Goal: Transaction & Acquisition: Purchase product/service

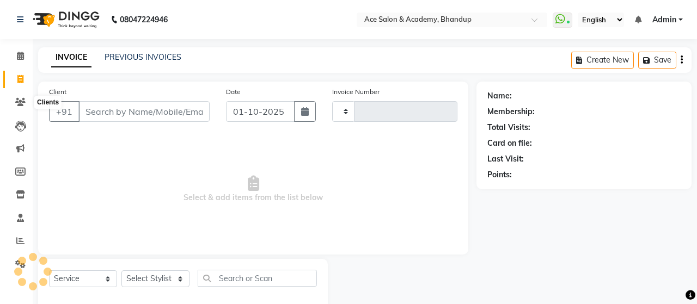
select select "service"
type input "1814"
select select "5800"
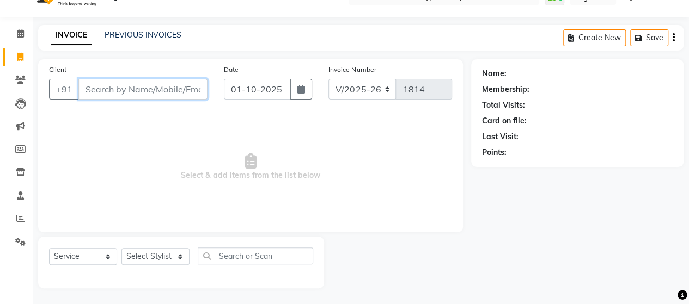
drag, startPoint x: 94, startPoint y: 89, endPoint x: 114, endPoint y: 94, distance: 21.4
click at [94, 89] on input "Client" at bounding box center [142, 89] width 129 height 21
click at [91, 88] on input "Client" at bounding box center [142, 89] width 129 height 21
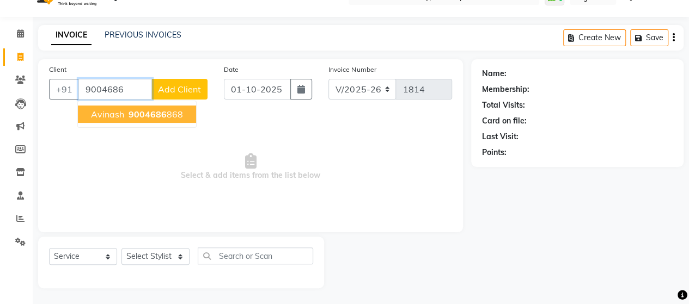
click at [139, 114] on span "9004686" at bounding box center [147, 114] width 38 height 11
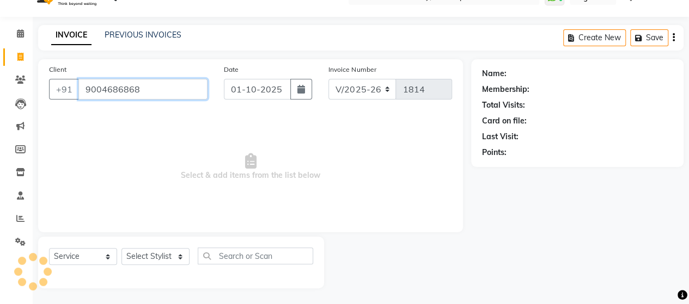
type input "9004686868"
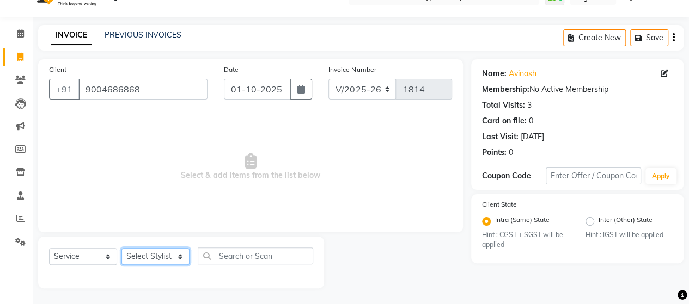
click at [161, 259] on select "Select Stylist ACE SALON Chetan KAJAL [PERSON_NAME] UNGUM [PERSON_NAME]" at bounding box center [155, 256] width 68 height 17
select select "40243"
click at [121, 248] on select "Select Stylist ACE SALON Chetan KAJAL [PERSON_NAME] UNGUM [PERSON_NAME]" at bounding box center [155, 256] width 68 height 17
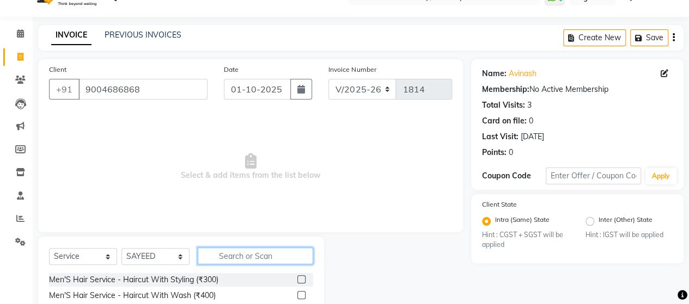
click at [224, 253] on input "text" at bounding box center [255, 256] width 115 height 17
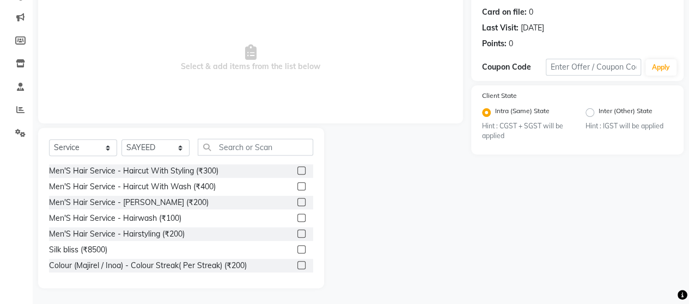
click at [297, 169] on label at bounding box center [301, 171] width 8 height 8
click at [297, 169] on input "checkbox" at bounding box center [300, 171] width 7 height 7
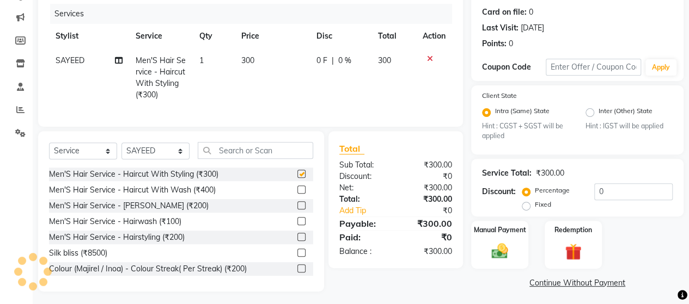
checkbox input "false"
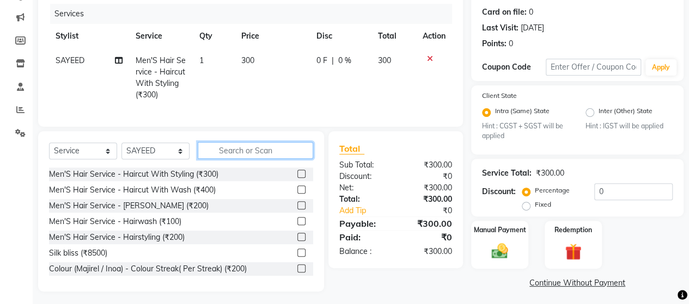
click at [228, 159] on input "text" at bounding box center [255, 150] width 115 height 17
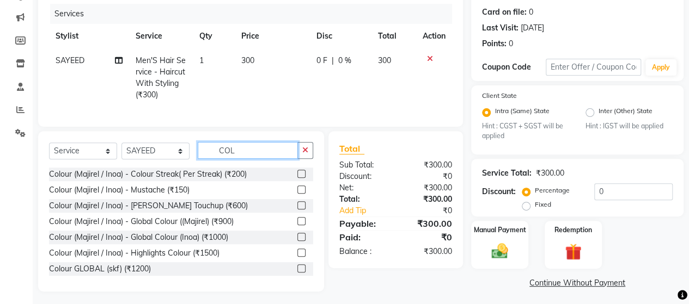
type input "COL"
click at [297, 241] on label at bounding box center [301, 237] width 8 height 8
click at [297, 241] on input "checkbox" at bounding box center [300, 237] width 7 height 7
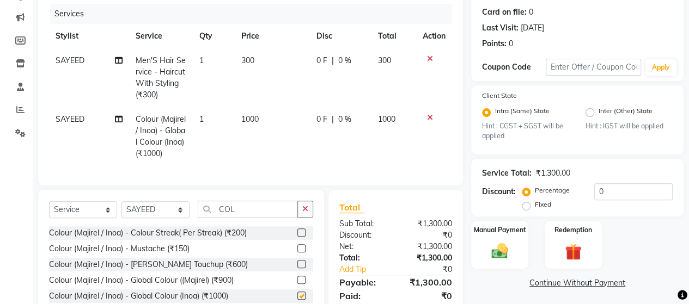
checkbox input "false"
click at [506, 254] on img at bounding box center [500, 252] width 28 height 20
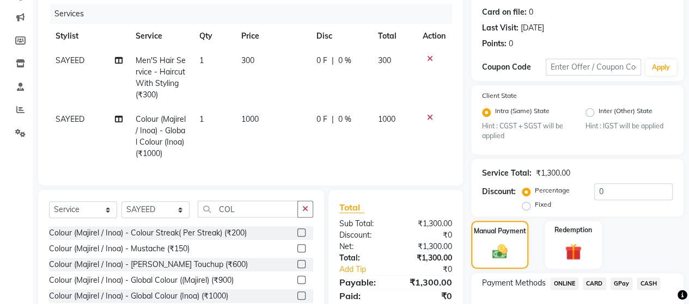
click at [650, 281] on span "CASH" at bounding box center [647, 284] width 23 height 13
click at [644, 286] on span "CASH" at bounding box center [647, 284] width 23 height 13
click at [646, 279] on span "CASH" at bounding box center [647, 284] width 23 height 13
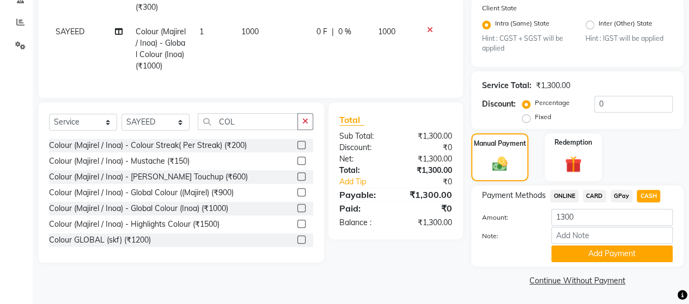
click at [652, 249] on button "Add Payment" at bounding box center [611, 253] width 121 height 17
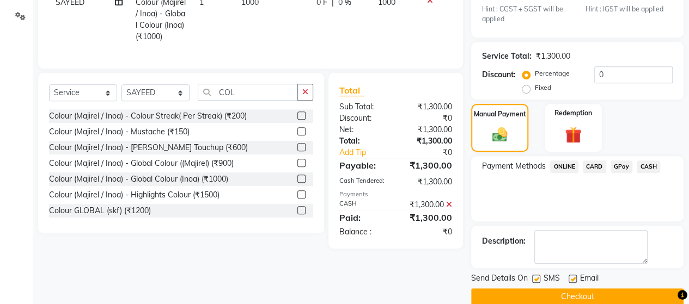
scroll to position [264, 0]
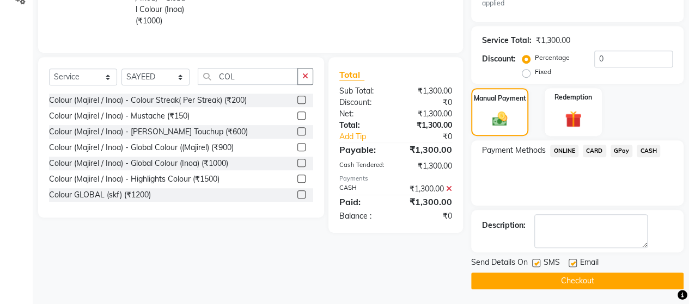
click at [636, 284] on button "Checkout" at bounding box center [577, 281] width 212 height 17
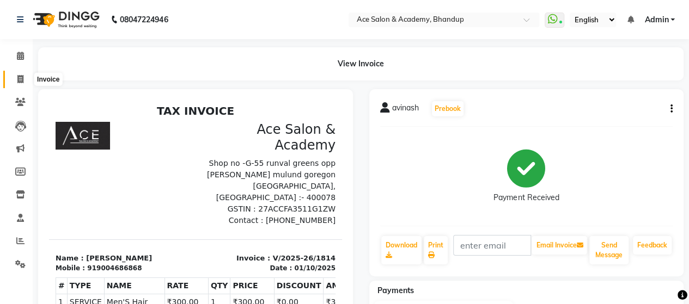
click at [21, 76] on icon at bounding box center [20, 79] width 6 height 8
select select "5800"
select select "service"
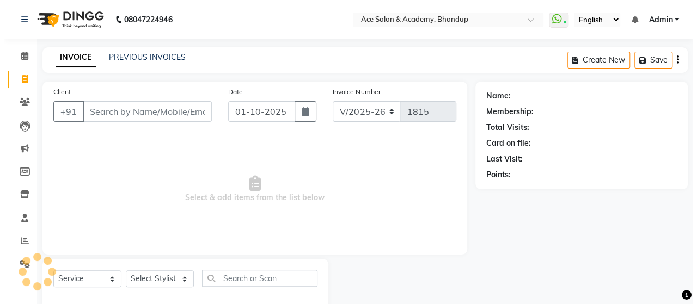
scroll to position [22, 0]
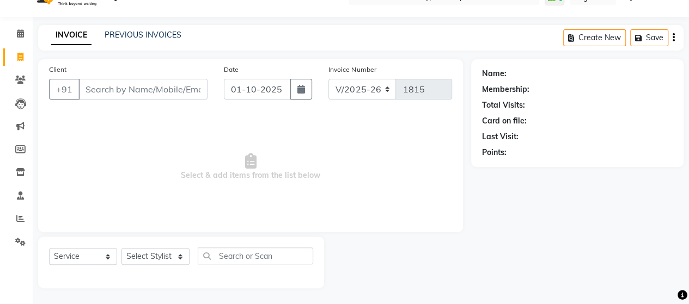
click at [130, 90] on input "Client" at bounding box center [142, 89] width 129 height 21
type input "9167423278"
click at [174, 91] on span "Add Client" at bounding box center [179, 89] width 43 height 11
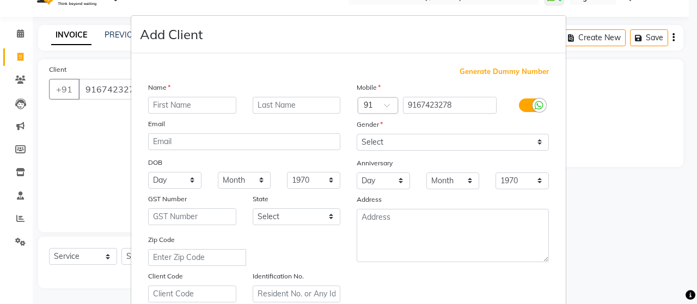
click at [210, 109] on input "text" at bounding box center [192, 105] width 88 height 17
type input "SAMEER"
click at [280, 106] on input "text" at bounding box center [297, 105] width 88 height 17
type input "BANE"
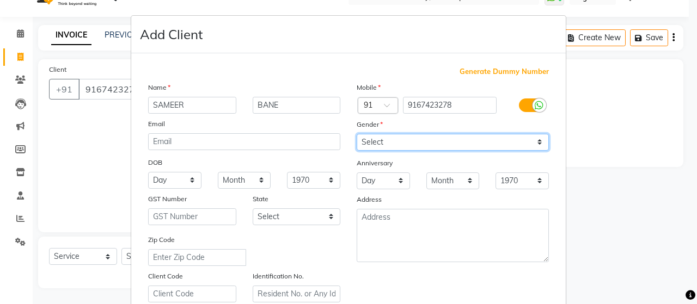
click at [378, 139] on select "Select [DEMOGRAPHIC_DATA] [DEMOGRAPHIC_DATA] Other Prefer Not To Say" at bounding box center [453, 142] width 192 height 17
select select "[DEMOGRAPHIC_DATA]"
click at [357, 134] on select "Select [DEMOGRAPHIC_DATA] [DEMOGRAPHIC_DATA] Other Prefer Not To Say" at bounding box center [453, 142] width 192 height 17
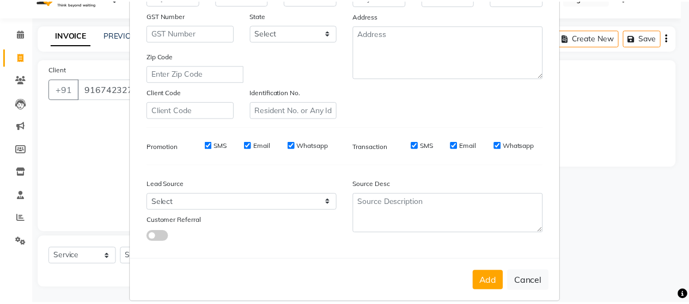
scroll to position [196, 0]
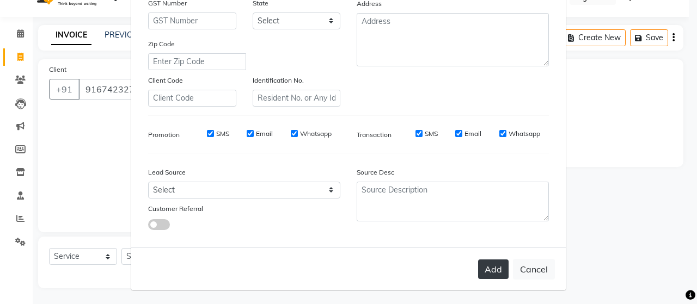
click at [499, 265] on button "Add" at bounding box center [493, 270] width 30 height 20
select select
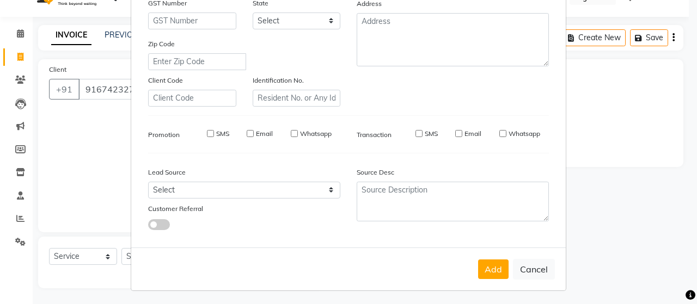
select select
checkbox input "false"
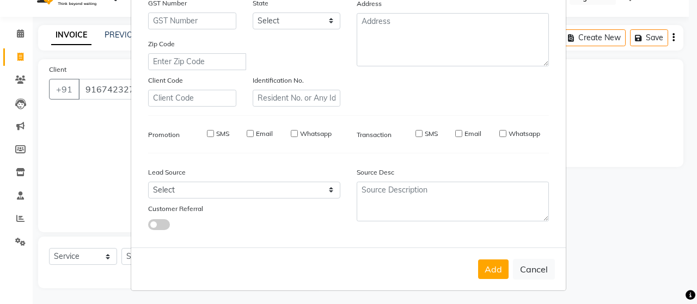
checkbox input "false"
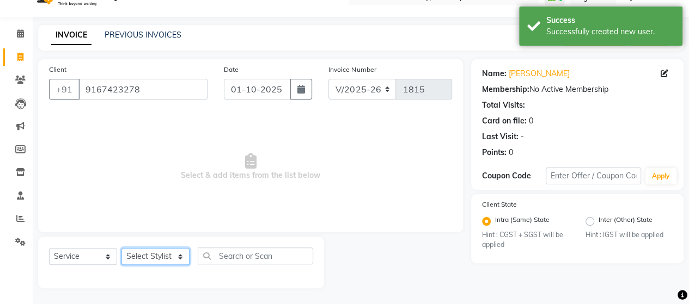
click at [145, 259] on select "Select Stylist ACE SALON Chetan KAJAL [PERSON_NAME] UNGUM [PERSON_NAME]" at bounding box center [155, 256] width 68 height 17
select select "40243"
click at [121, 248] on select "Select Stylist ACE SALON Chetan KAJAL [PERSON_NAME] UNGUM [PERSON_NAME]" at bounding box center [155, 256] width 68 height 17
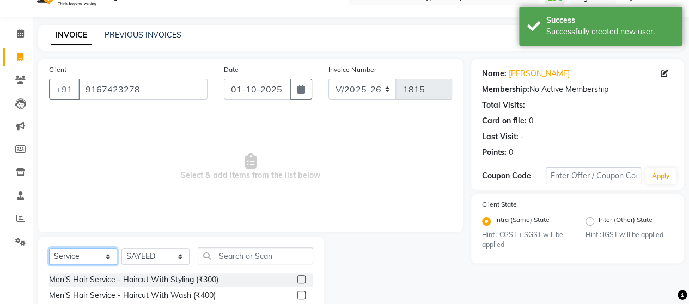
click at [109, 256] on select "Select Service Product Membership Package Voucher Prepaid Gift Card" at bounding box center [83, 256] width 68 height 17
click at [49, 248] on select "Select Service Product Membership Package Voucher Prepaid Gift Card" at bounding box center [83, 256] width 68 height 17
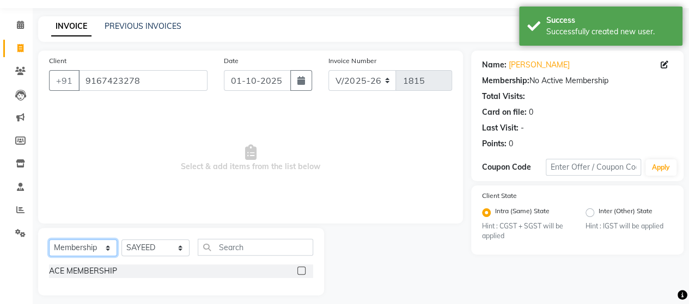
scroll to position [38, 0]
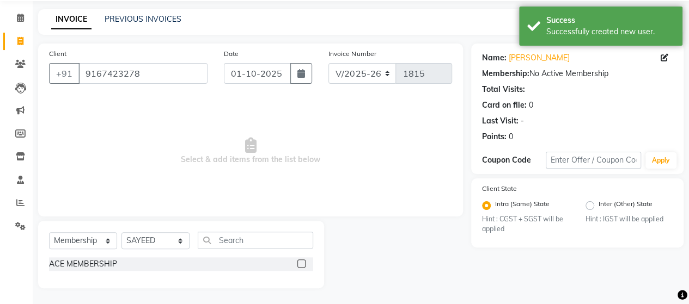
click at [302, 262] on label at bounding box center [301, 264] width 8 height 8
click at [302, 262] on input "checkbox" at bounding box center [300, 264] width 7 height 7
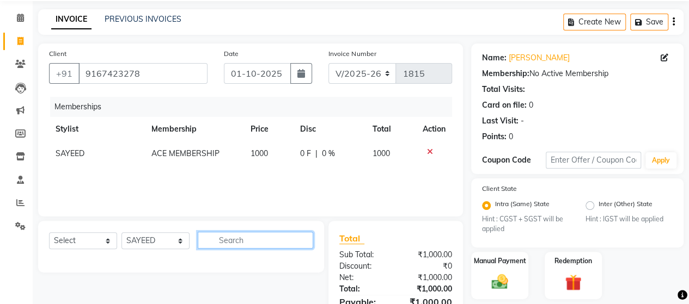
click at [280, 235] on input "text" at bounding box center [255, 240] width 115 height 17
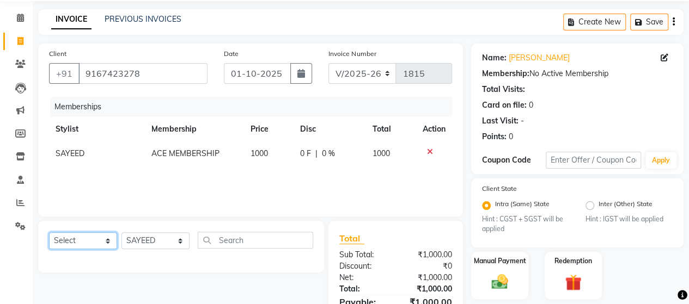
click at [108, 238] on select "Select Service Product Package Voucher Prepaid Gift Card" at bounding box center [83, 240] width 68 height 17
select select "service"
click at [49, 232] on select "Select Service Product Package Voucher Prepaid Gift Card" at bounding box center [83, 240] width 68 height 17
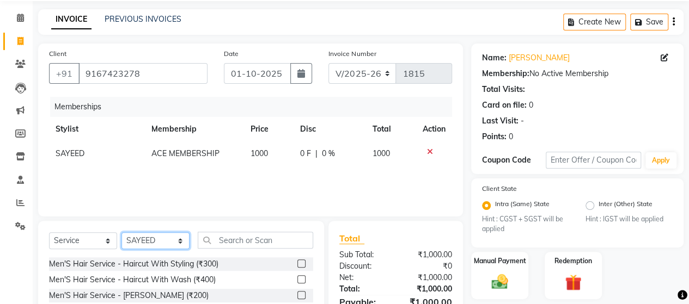
click at [167, 238] on select "Select Stylist ACE SALON Chetan KAJAL [PERSON_NAME] UNGUM [PERSON_NAME]" at bounding box center [155, 240] width 68 height 17
select select "91689"
click at [121, 232] on select "Select Stylist ACE SALON Chetan KAJAL [PERSON_NAME] UNGUM [PERSON_NAME]" at bounding box center [155, 240] width 68 height 17
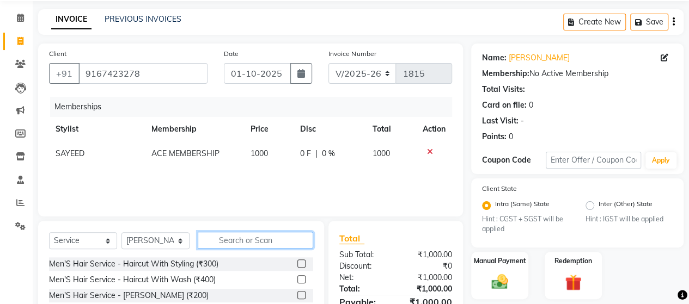
click at [251, 240] on input "text" at bounding box center [255, 240] width 115 height 17
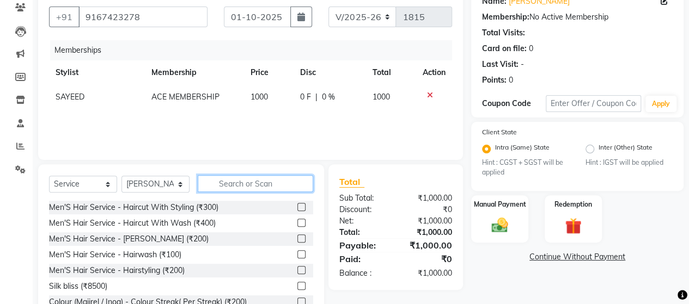
scroll to position [131, 0]
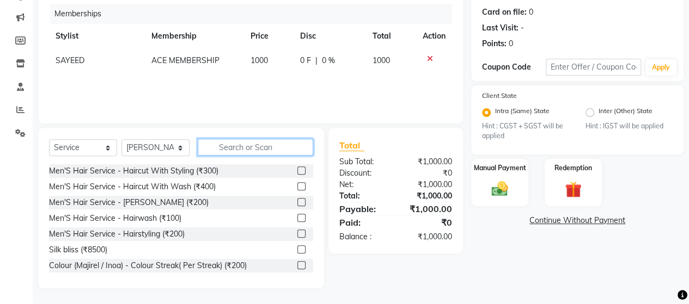
click at [248, 151] on input "text" at bounding box center [255, 147] width 115 height 17
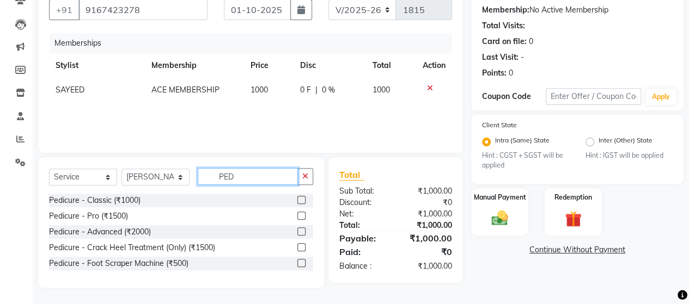
scroll to position [101, 0]
type input "PEDI"
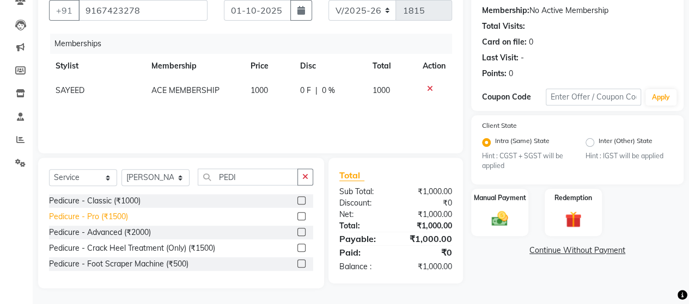
click at [99, 217] on div "Pedicure - Pro (₹1500)" at bounding box center [88, 216] width 79 height 11
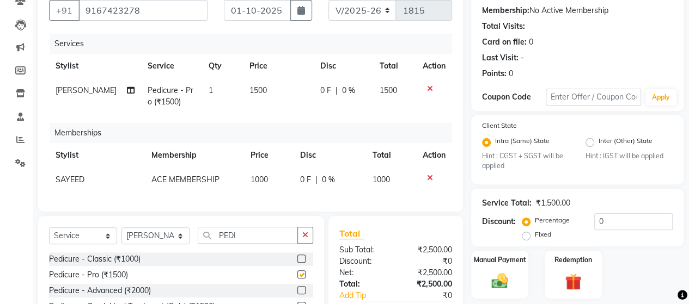
checkbox input "false"
click at [251, 241] on input "PEDI" at bounding box center [248, 235] width 100 height 17
type input "P"
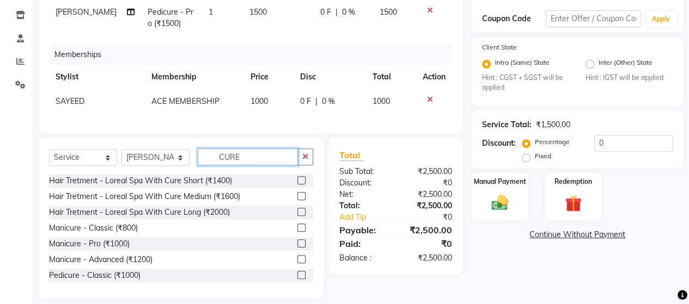
scroll to position [198, 0]
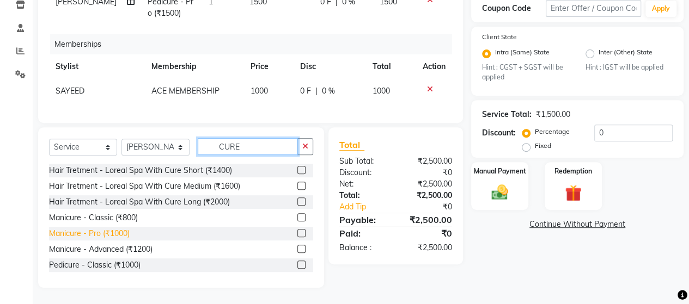
type input "CURE"
click at [101, 231] on div "Manicure - Pro (₹1000)" at bounding box center [89, 233] width 81 height 11
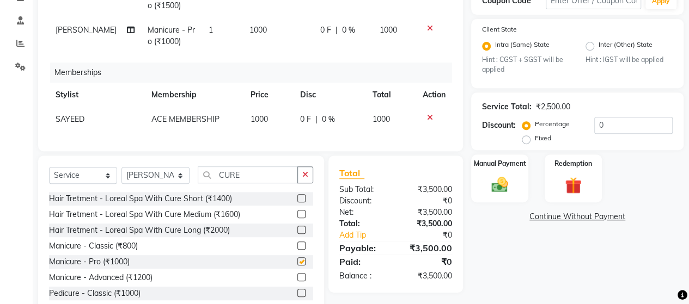
checkbox input "false"
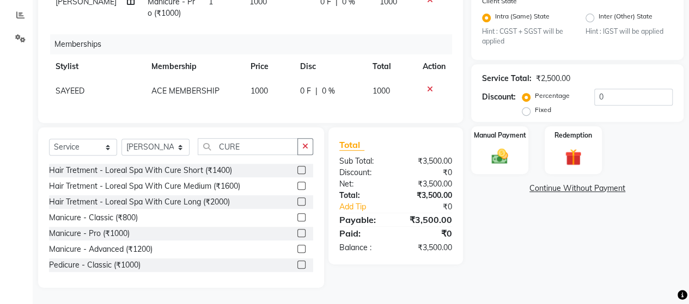
scroll to position [234, 0]
click at [274, 145] on input "CURE" at bounding box center [248, 146] width 100 height 17
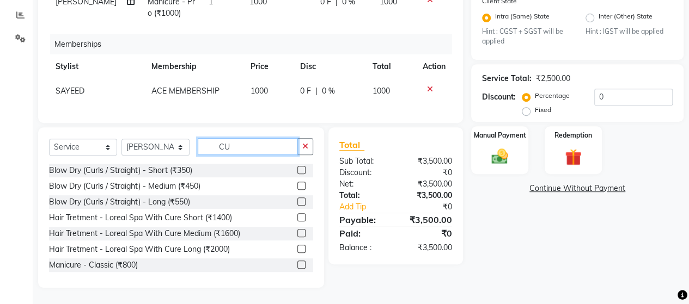
type input "C"
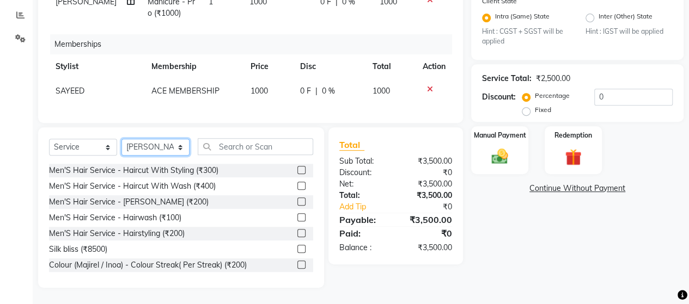
click at [186, 150] on select "Select Stylist ACE SALON Chetan KAJAL [PERSON_NAME] UNGUM [PERSON_NAME]" at bounding box center [155, 147] width 68 height 17
select select "40243"
click at [121, 139] on select "Select Stylist ACE SALON Chetan KAJAL [PERSON_NAME] UNGUM [PERSON_NAME]" at bounding box center [155, 147] width 68 height 17
click at [192, 170] on div "Men'S Hair Service - Haircut With Styling (₹300)" at bounding box center [133, 170] width 169 height 11
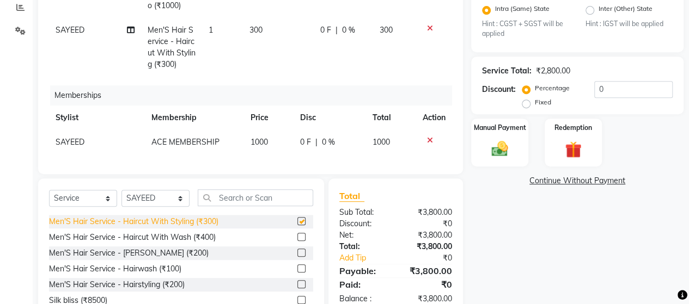
checkbox input "false"
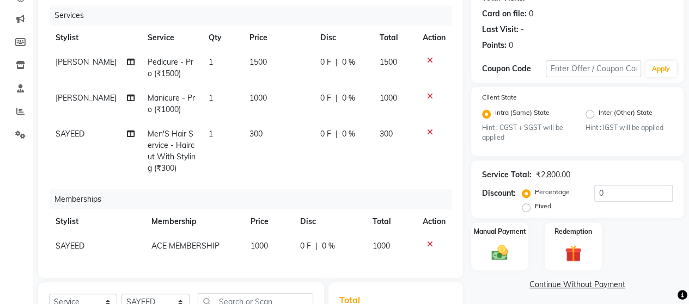
scroll to position [70, 0]
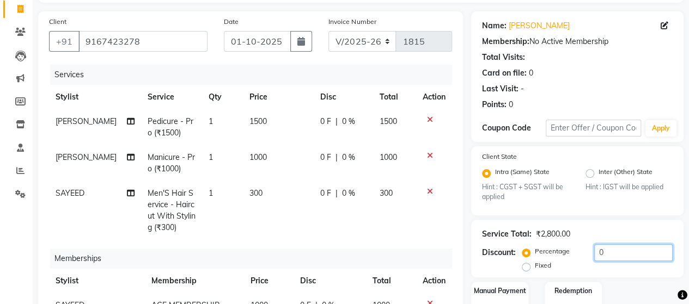
click at [643, 249] on input "0" at bounding box center [633, 252] width 78 height 17
type input "020"
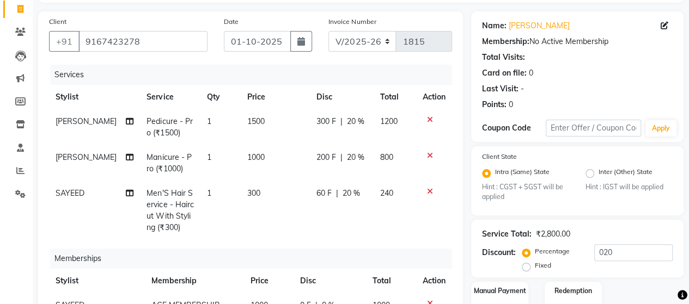
click at [384, 234] on td "240" at bounding box center [394, 210] width 43 height 59
select select "40243"
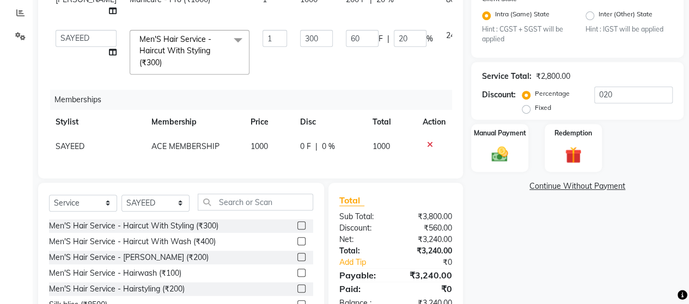
scroll to position [291, 0]
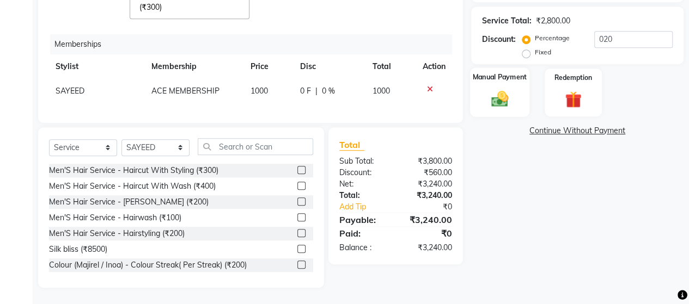
click at [507, 94] on img at bounding box center [500, 99] width 28 height 20
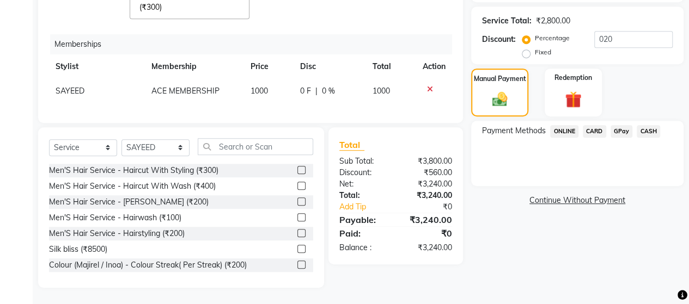
click at [618, 125] on span "GPay" at bounding box center [621, 131] width 22 height 13
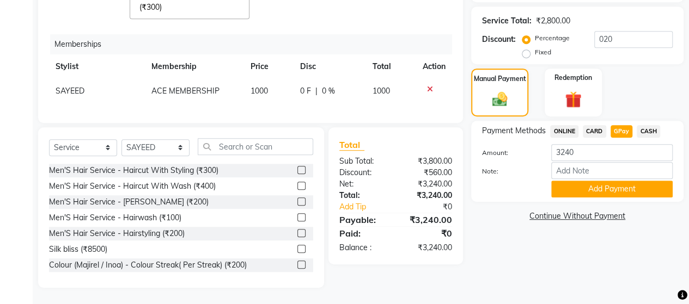
click at [635, 181] on button "Add Payment" at bounding box center [611, 189] width 121 height 17
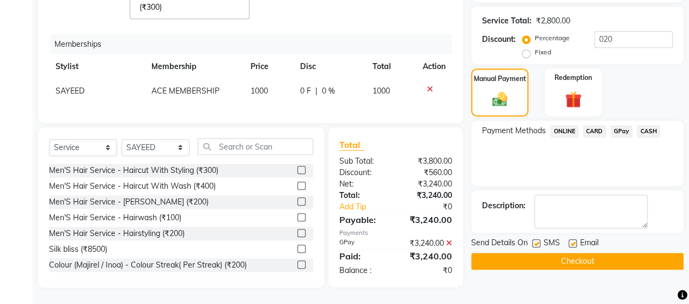
click at [619, 253] on button "Checkout" at bounding box center [577, 261] width 212 height 17
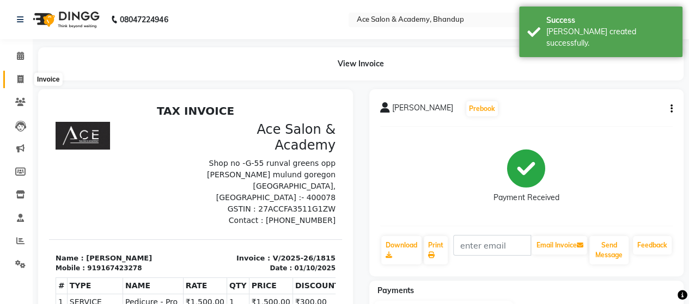
click at [19, 78] on icon at bounding box center [20, 79] width 6 height 8
select select "5800"
select select "service"
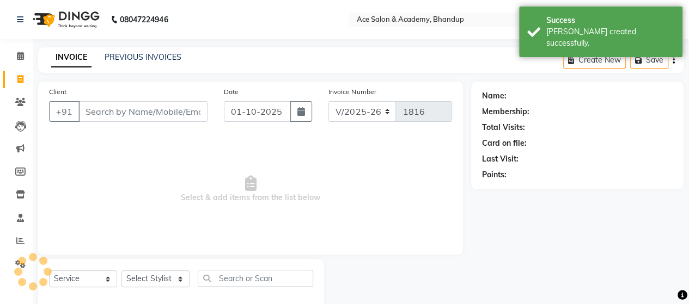
scroll to position [22, 0]
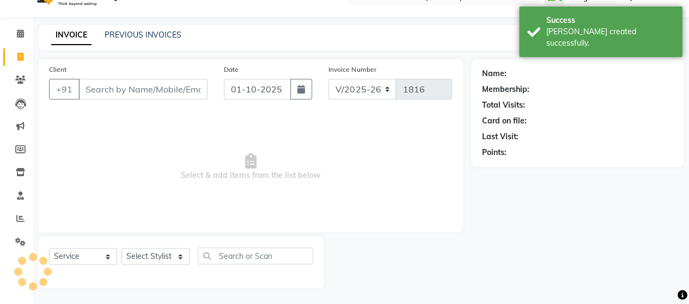
click at [111, 88] on input "Client" at bounding box center [142, 89] width 129 height 21
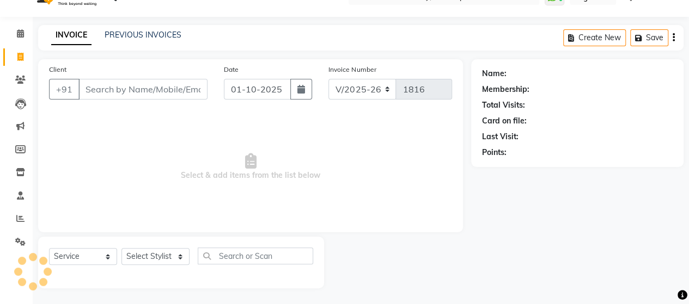
click at [127, 88] on input "Client" at bounding box center [142, 89] width 129 height 21
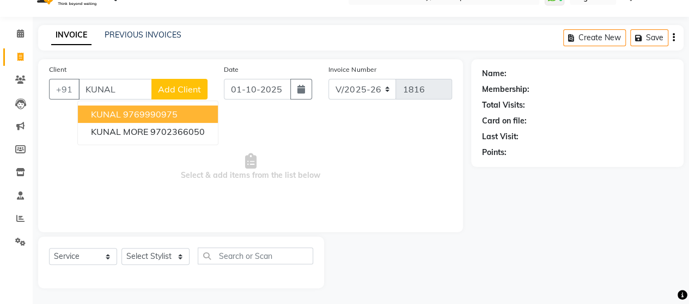
click at [160, 120] on button "KUNAL 9769990975" at bounding box center [148, 114] width 140 height 17
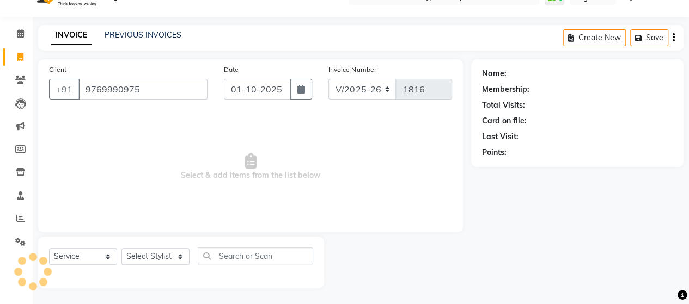
type input "9769990975"
click at [138, 259] on select "Select Stylist ACE SALON Chetan KAJAL [PERSON_NAME] UNGUM [PERSON_NAME]" at bounding box center [155, 256] width 68 height 17
click at [159, 252] on div "Select Service Product Membership Package Voucher Prepaid Gift Card Select Styl…" at bounding box center [181, 261] width 264 height 26
click at [160, 253] on select "Select Stylist ACE SALON Chetan KAJAL [PERSON_NAME] UNGUM [PERSON_NAME]" at bounding box center [155, 256] width 68 height 17
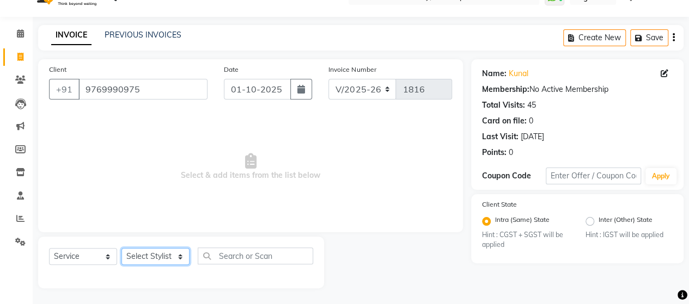
select select "40243"
click at [121, 248] on select "Select Stylist ACE SALON Chetan KAJAL [PERSON_NAME] UNGUM [PERSON_NAME]" at bounding box center [155, 256] width 68 height 17
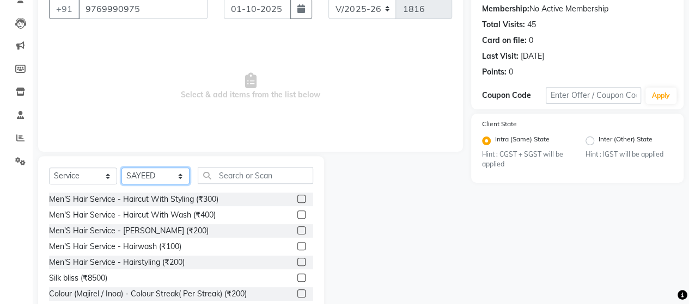
scroll to position [131, 0]
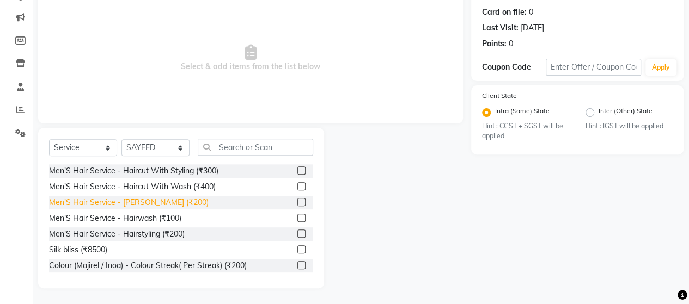
click at [158, 198] on div "Men'S Hair Service - [PERSON_NAME] (₹200)" at bounding box center [128, 202] width 159 height 11
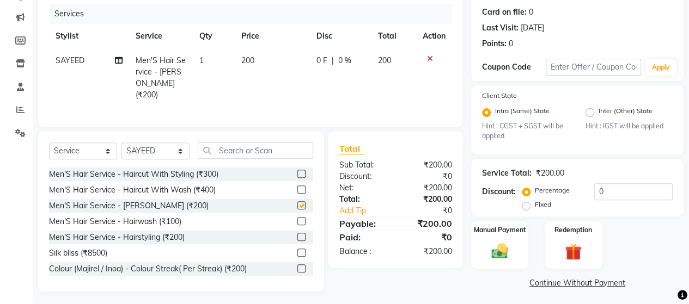
checkbox input "false"
click at [518, 253] on div "Manual Payment" at bounding box center [499, 245] width 59 height 50
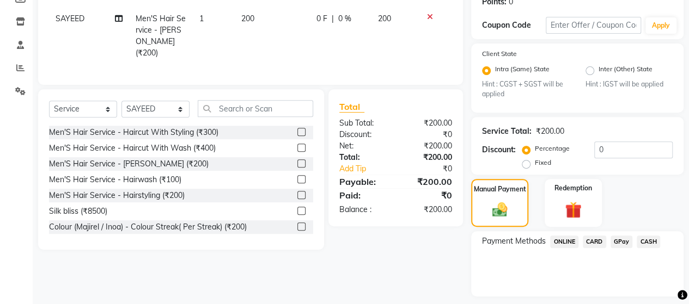
scroll to position [204, 0]
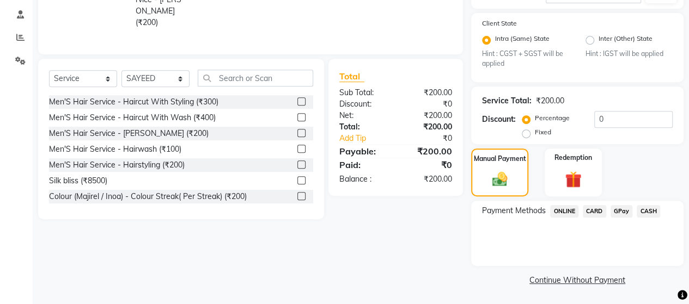
click at [619, 209] on span "GPay" at bounding box center [621, 211] width 22 height 13
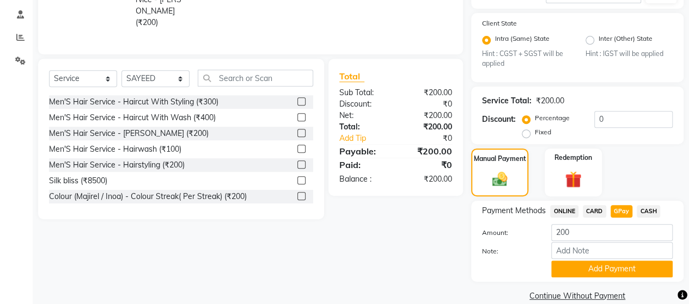
scroll to position [219, 0]
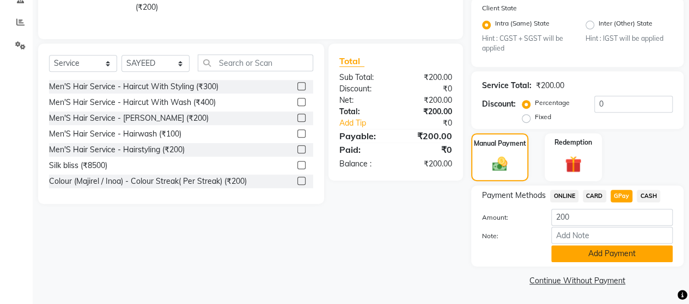
click at [628, 252] on button "Add Payment" at bounding box center [611, 253] width 121 height 17
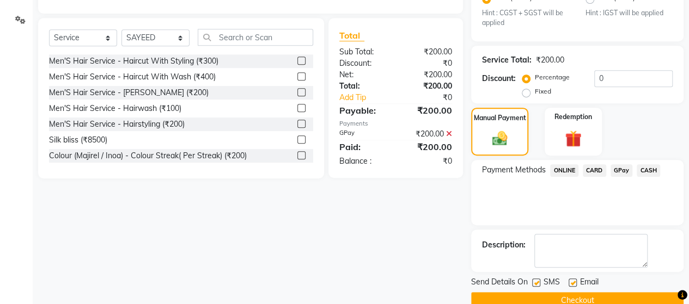
scroll to position [264, 0]
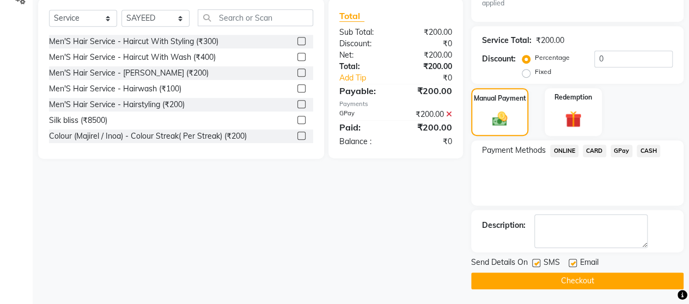
click at [596, 280] on button "Checkout" at bounding box center [577, 281] width 212 height 17
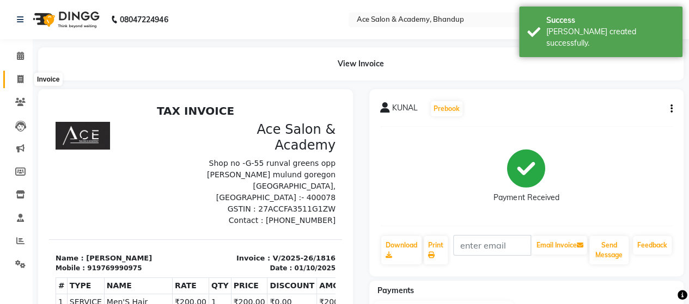
click at [22, 76] on icon at bounding box center [20, 79] width 6 height 8
select select "5800"
select select "service"
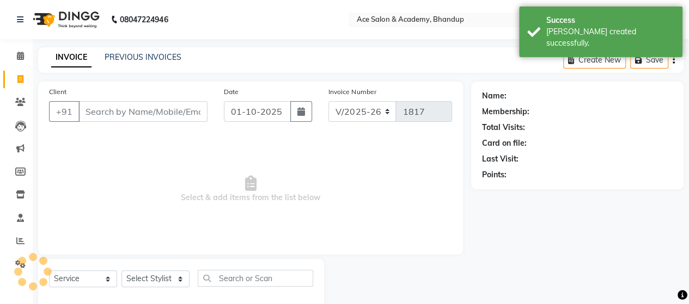
scroll to position [22, 0]
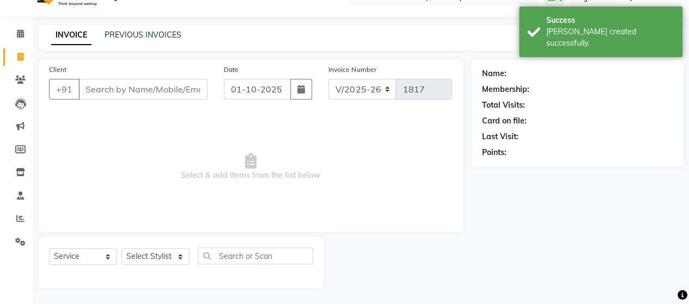
click at [140, 89] on input "Client" at bounding box center [142, 89] width 129 height 21
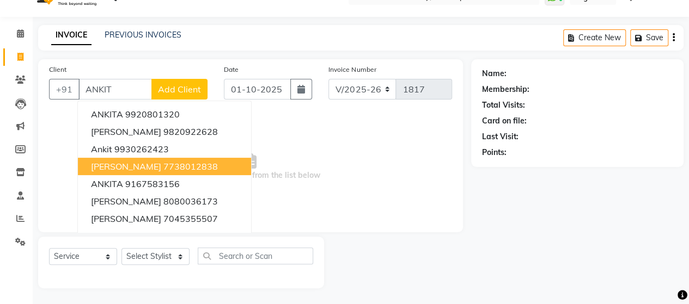
click at [140, 167] on span "[PERSON_NAME]" at bounding box center [126, 166] width 70 height 11
type input "7738012838"
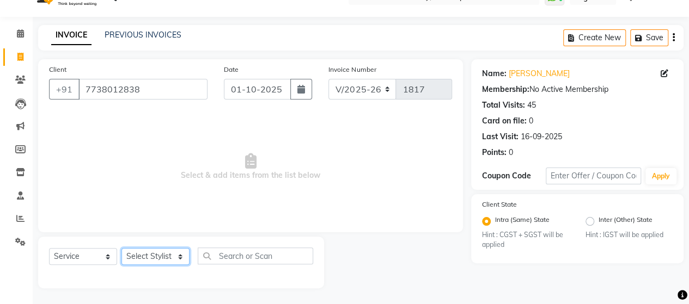
click at [140, 251] on select "Select Stylist ACE SALON Chetan KAJAL [PERSON_NAME] UNGUM [PERSON_NAME]" at bounding box center [155, 256] width 68 height 17
select select "40243"
click at [121, 248] on select "Select Stylist ACE SALON Chetan KAJAL [PERSON_NAME] UNGUM [PERSON_NAME]" at bounding box center [155, 256] width 68 height 17
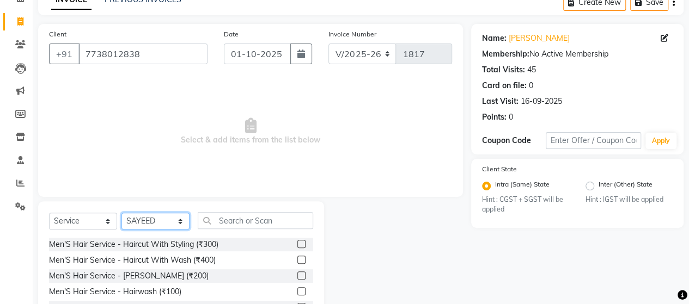
scroll to position [131, 0]
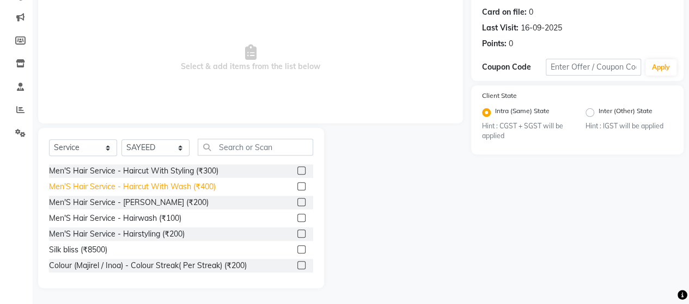
click at [196, 181] on div "Men'S Hair Service - Haircut With Wash (₹400)" at bounding box center [132, 186] width 167 height 11
checkbox input "false"
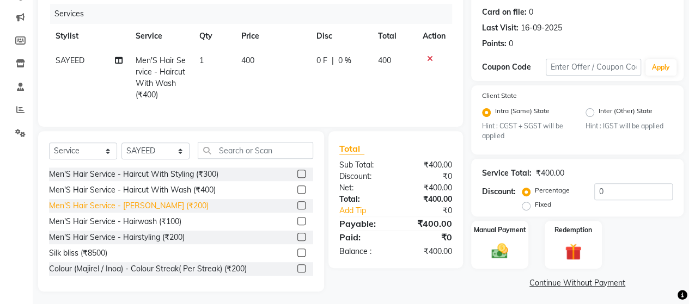
click at [159, 212] on div "Men'S Hair Service - [PERSON_NAME] (₹200)" at bounding box center [128, 205] width 159 height 11
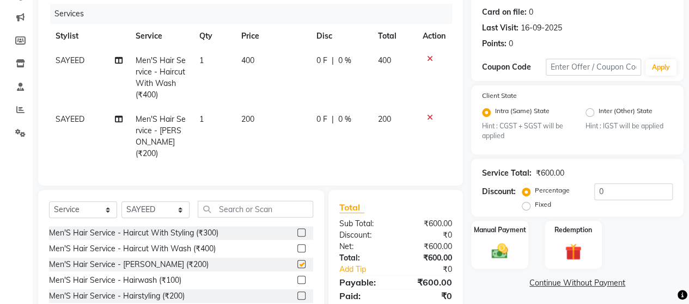
checkbox input "false"
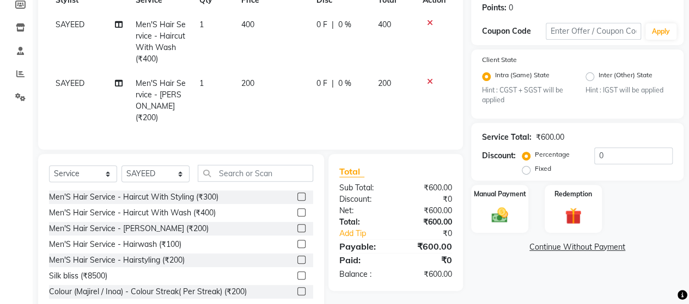
scroll to position [190, 0]
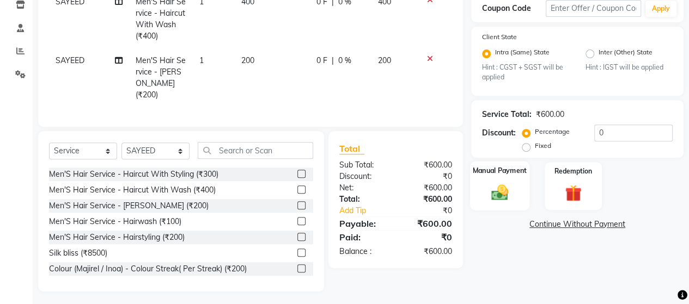
click at [508, 188] on img at bounding box center [500, 193] width 28 height 20
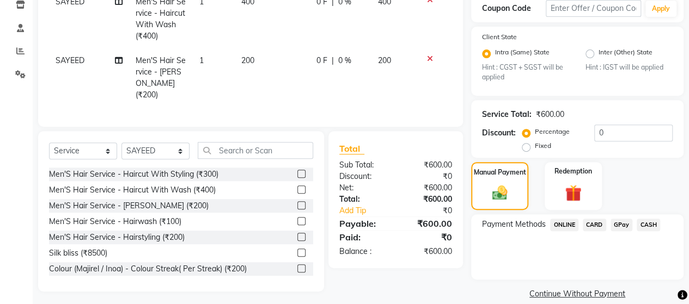
click at [616, 224] on span "GPay" at bounding box center [621, 225] width 22 height 13
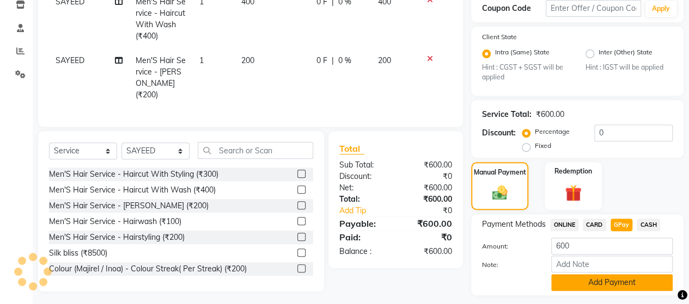
scroll to position [219, 0]
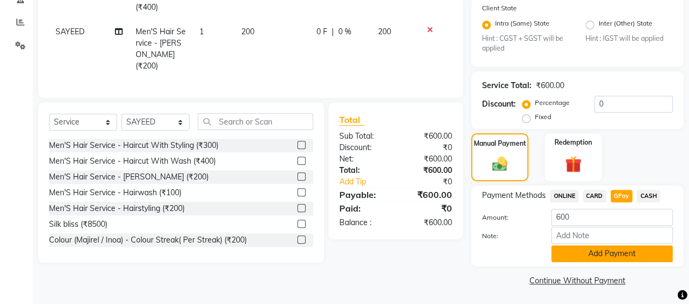
click at [618, 255] on button "Add Payment" at bounding box center [611, 253] width 121 height 17
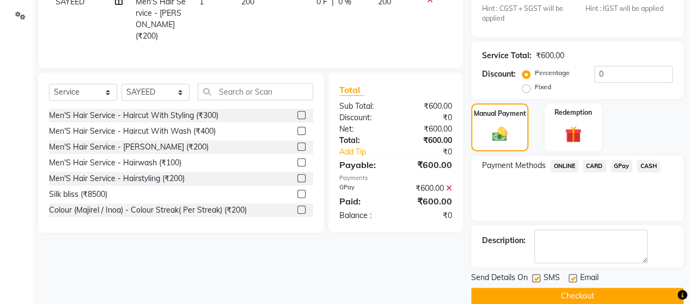
scroll to position [264, 0]
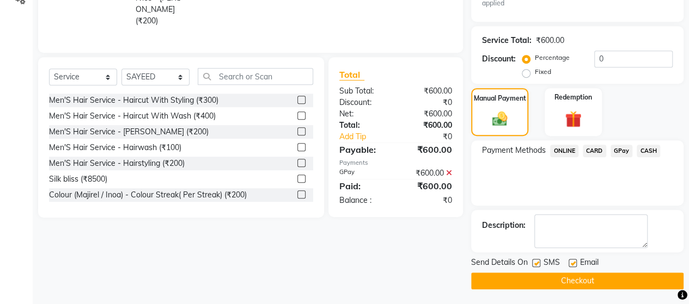
click at [616, 275] on button "Checkout" at bounding box center [577, 281] width 212 height 17
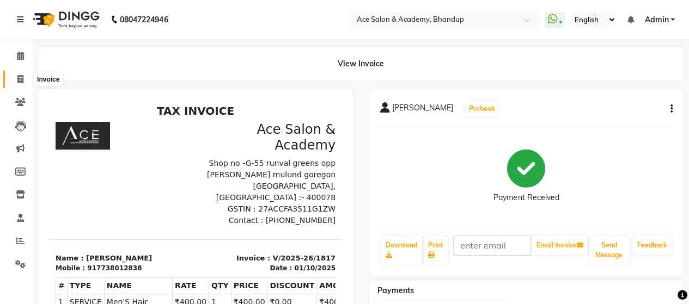
click at [18, 80] on icon at bounding box center [20, 79] width 6 height 8
select select "service"
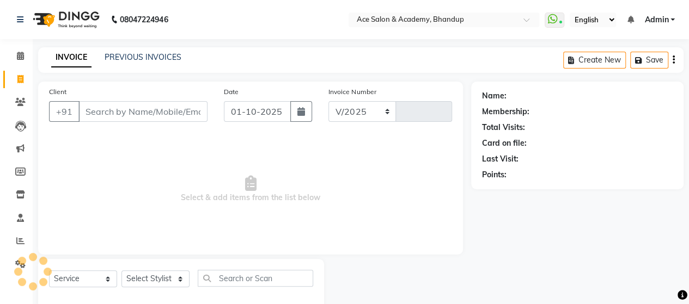
scroll to position [22, 0]
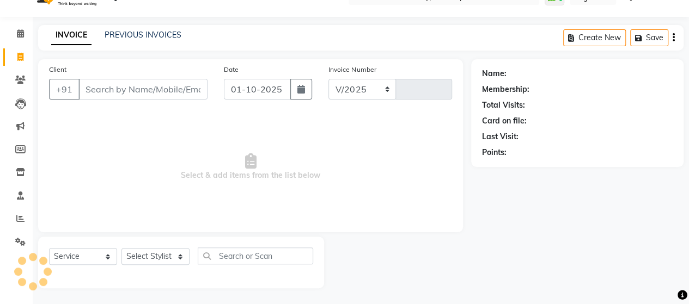
select select "5800"
type input "1818"
click at [139, 36] on link "PREVIOUS INVOICES" at bounding box center [143, 35] width 77 height 10
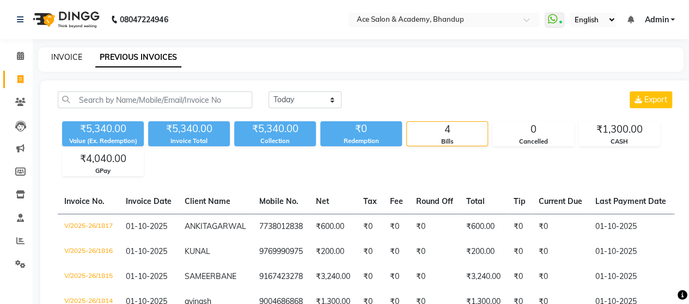
click at [76, 57] on link "INVOICE" at bounding box center [66, 57] width 31 height 10
select select "service"
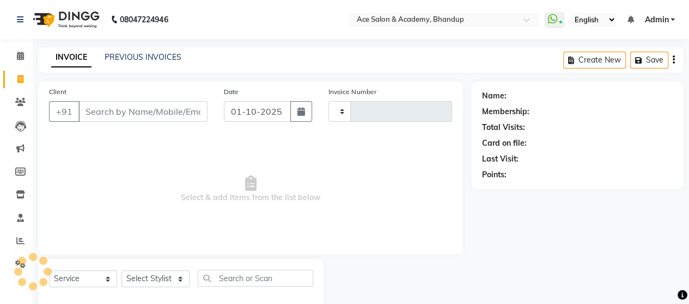
type input "1818"
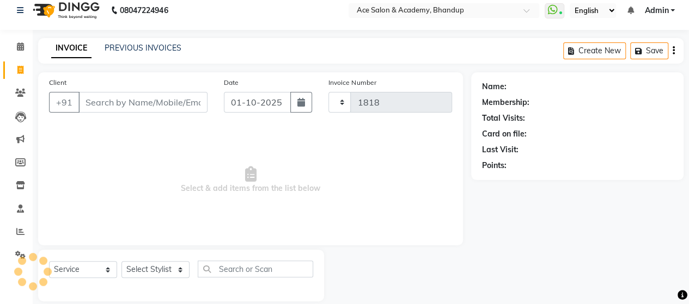
select select "5800"
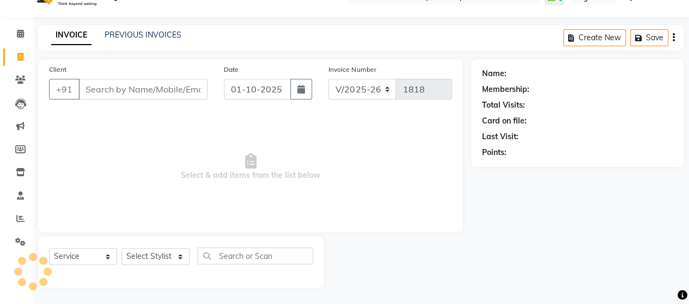
click at [99, 84] on input "Client" at bounding box center [142, 89] width 129 height 21
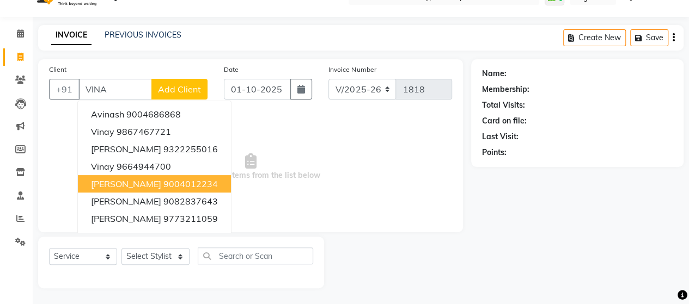
click at [146, 183] on span "[PERSON_NAME]" at bounding box center [126, 184] width 70 height 11
type input "9004012234"
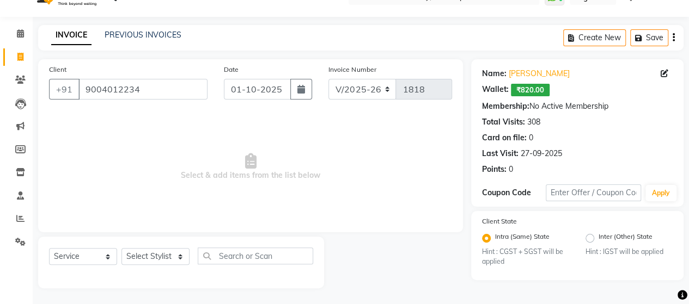
click at [161, 248] on div "Select Service Product Membership Package Voucher Prepaid Gift Card Select Styl…" at bounding box center [181, 261] width 264 height 26
click at [159, 254] on select "Select Stylist ACE SALON Chetan KAJAL [PERSON_NAME] UNGUM [PERSON_NAME]" at bounding box center [155, 256] width 68 height 17
select select "40244"
click at [121, 248] on select "Select Stylist ACE SALON Chetan KAJAL [PERSON_NAME] UNGUM [PERSON_NAME]" at bounding box center [155, 256] width 68 height 17
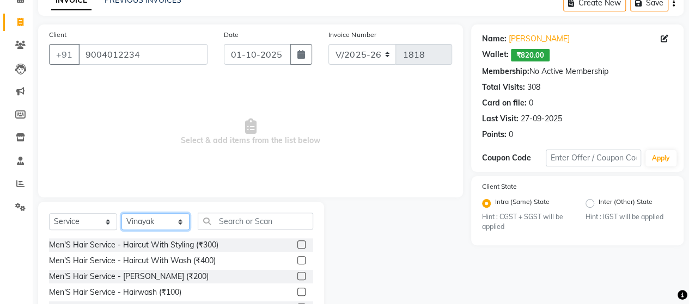
scroll to position [131, 0]
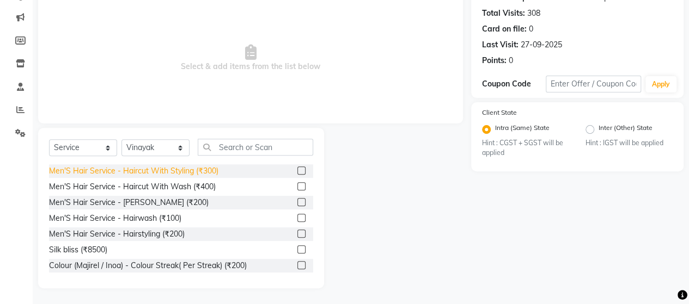
click at [186, 171] on div "Men'S Hair Service - Haircut With Styling (₹300)" at bounding box center [133, 170] width 169 height 11
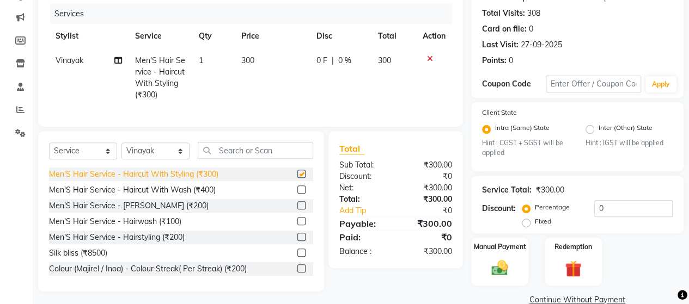
checkbox input "false"
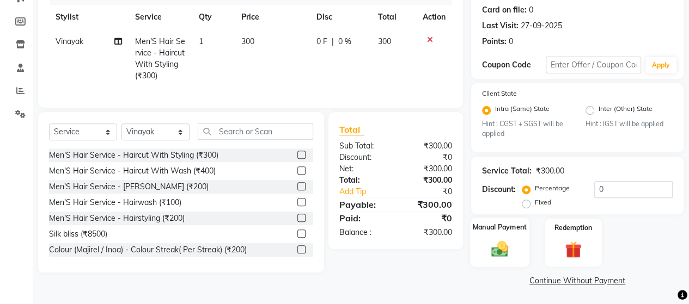
click at [515, 244] on div "Manual Payment" at bounding box center [499, 243] width 59 height 50
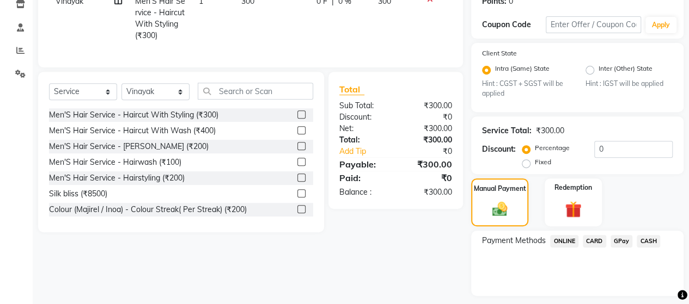
scroll to position [220, 0]
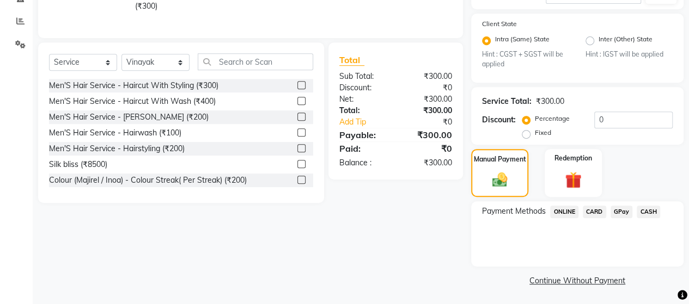
click at [622, 208] on span "GPay" at bounding box center [621, 212] width 22 height 13
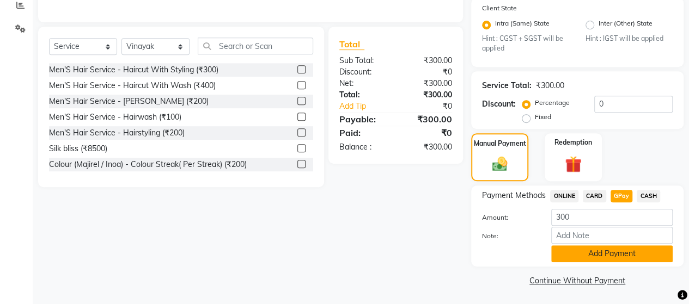
click at [622, 257] on button "Add Payment" at bounding box center [611, 253] width 121 height 17
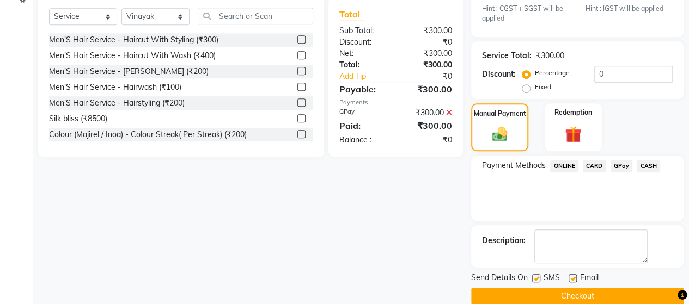
scroll to position [281, 0]
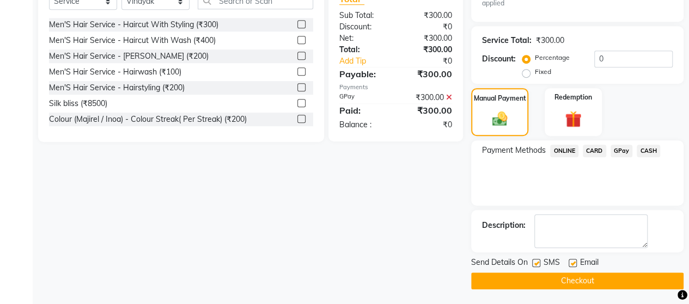
drag, startPoint x: 626, startPoint y: 277, endPoint x: 618, endPoint y: 266, distance: 12.8
click at [626, 277] on button "Checkout" at bounding box center [577, 281] width 212 height 17
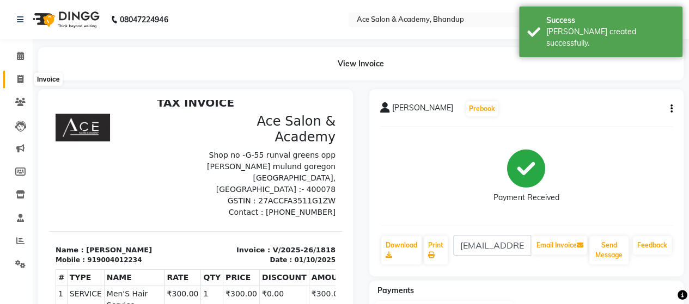
click at [16, 73] on span at bounding box center [20, 79] width 19 height 13
select select "5800"
select select "service"
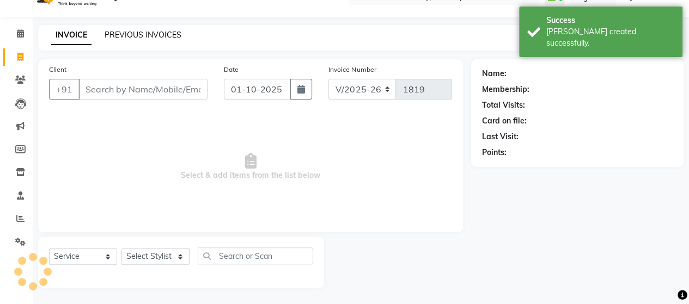
click at [134, 36] on link "PREVIOUS INVOICES" at bounding box center [143, 35] width 77 height 10
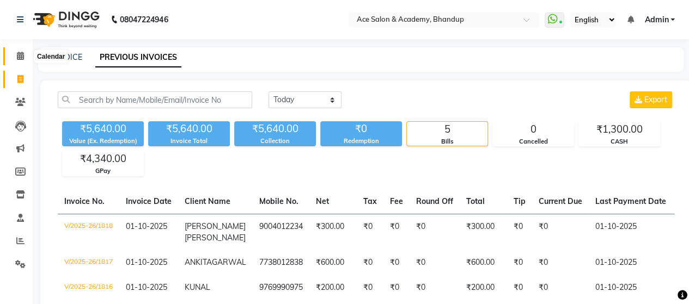
click at [21, 54] on icon at bounding box center [20, 56] width 7 height 8
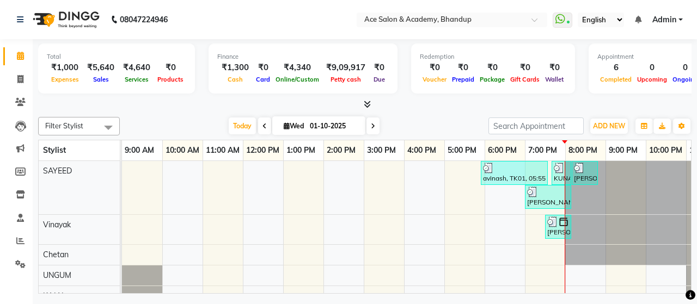
drag, startPoint x: 1, startPoint y: 129, endPoint x: 220, endPoint y: 326, distance: 294.5
click at [220, 304] on html "08047224946 Select Location × Ace Salon & Academy, Bhandup WhatsApp Status ✕ St…" at bounding box center [348, 152] width 697 height 304
